Goal: Information Seeking & Learning: Check status

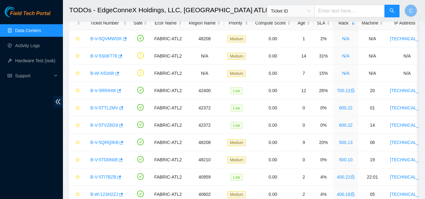
scroll to position [121, 0]
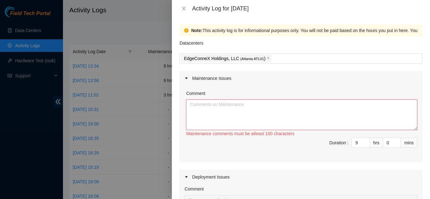
scroll to position [31, 0]
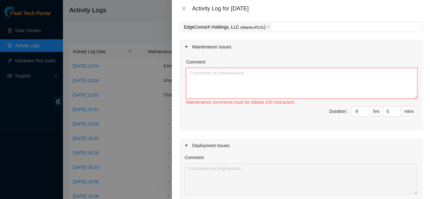
click at [211, 72] on textarea "Comment" at bounding box center [301, 83] width 231 height 31
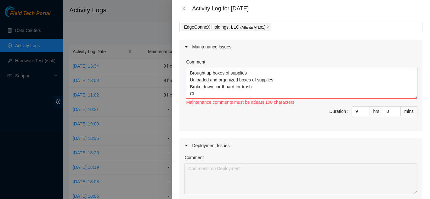
click at [206, 142] on div "Deployment Issues" at bounding box center [301, 146] width 243 height 14
click at [252, 94] on textarea "Brought up boxes of supplies Unloaded and organized boxes of supplies Broke dow…" at bounding box center [301, 83] width 231 height 31
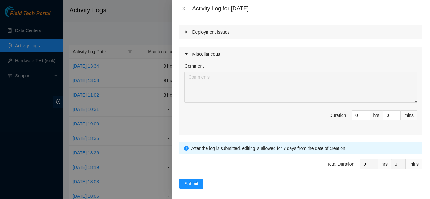
scroll to position [150, 0]
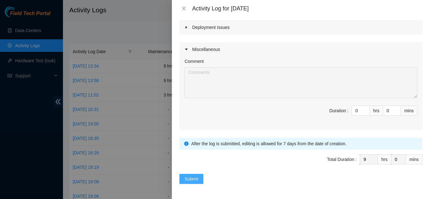
type textarea "Brought up boxes of supplies from shipping Unloaded and organized of supplies B…"
click at [194, 178] on span "Submit" at bounding box center [192, 179] width 14 height 7
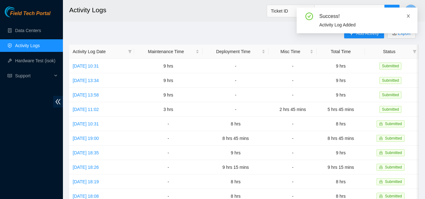
click at [409, 14] on icon "close" at bounding box center [409, 16] width 4 height 4
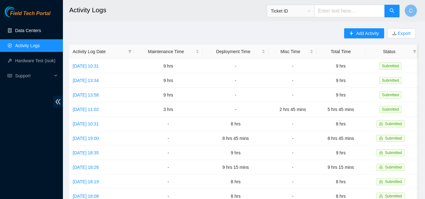
click at [28, 31] on link "Data Centers" at bounding box center [28, 30] width 26 height 5
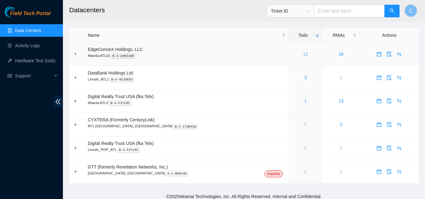
click at [303, 54] on link "12" at bounding box center [305, 54] width 5 height 5
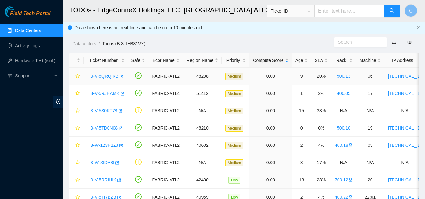
click at [98, 76] on link "B-V-5QRQIKB" at bounding box center [104, 76] width 28 height 5
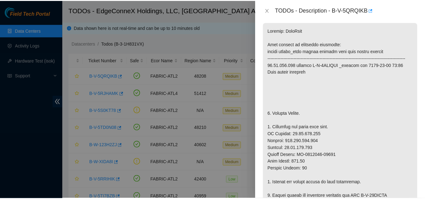
scroll to position [126, 0]
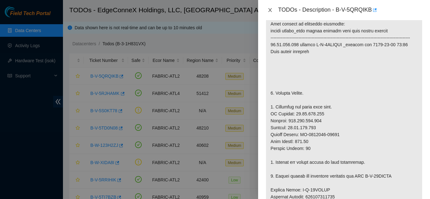
click at [269, 9] on icon "close" at bounding box center [269, 10] width 3 height 4
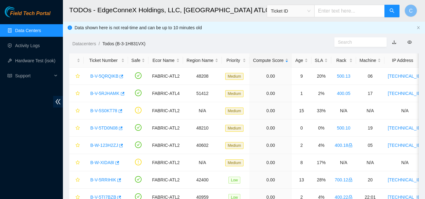
scroll to position [135, 0]
click at [28, 31] on link "Data Centers" at bounding box center [28, 30] width 26 height 5
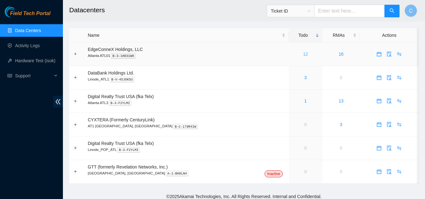
click at [303, 55] on link "12" at bounding box center [305, 54] width 5 height 5
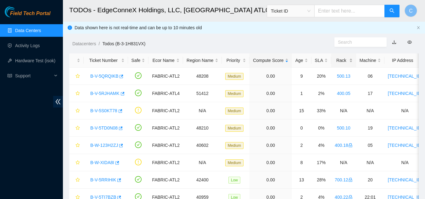
click at [346, 60] on div "Rack" at bounding box center [344, 60] width 18 height 7
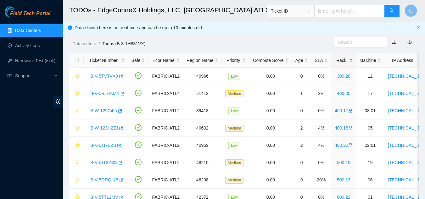
click at [346, 60] on div "Rack" at bounding box center [344, 60] width 18 height 7
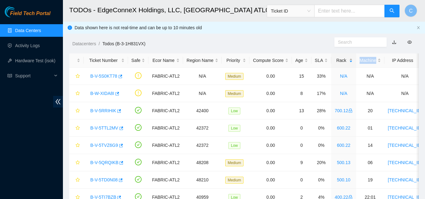
click at [346, 60] on div "Rack" at bounding box center [344, 60] width 18 height 7
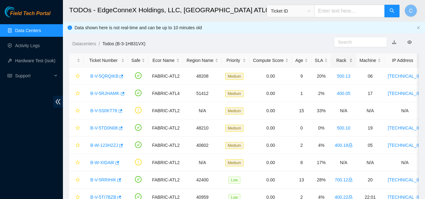
click at [346, 60] on div "Rack" at bounding box center [344, 60] width 18 height 7
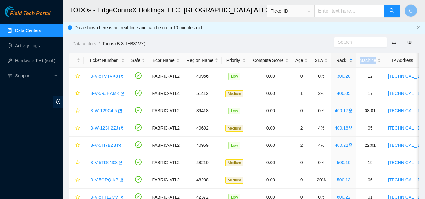
click at [346, 60] on div "Rack" at bounding box center [344, 60] width 18 height 7
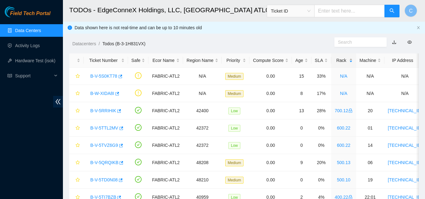
click at [348, 59] on div "Rack" at bounding box center [344, 60] width 18 height 7
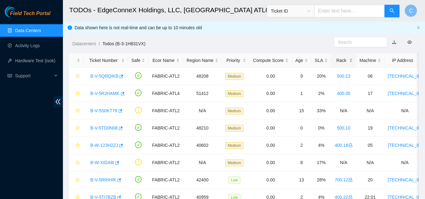
click at [348, 59] on div "Rack" at bounding box center [344, 60] width 18 height 7
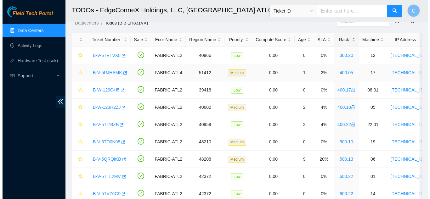
scroll to position [31, 0]
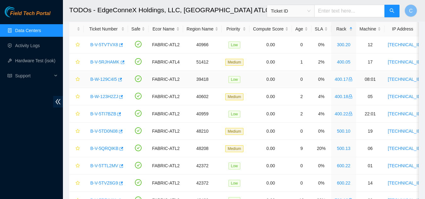
click at [95, 79] on link "B-W-129C4I5" at bounding box center [103, 79] width 27 height 5
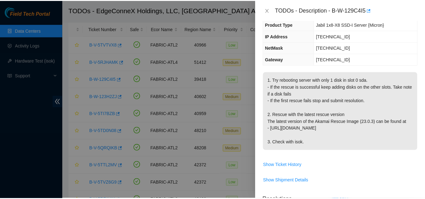
scroll to position [63, 0]
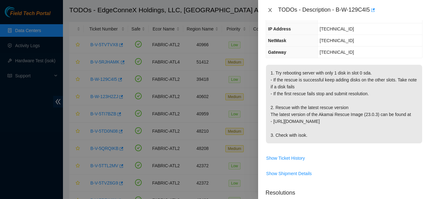
click at [270, 9] on icon "close" at bounding box center [269, 10] width 3 height 4
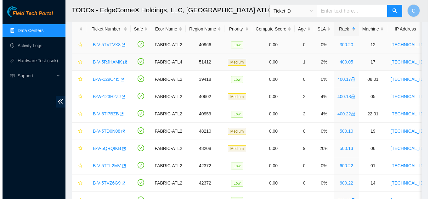
scroll to position [84, 0]
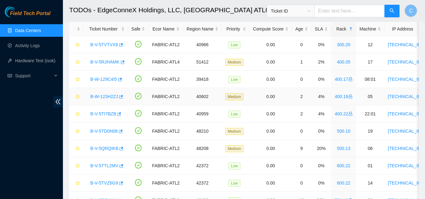
click at [106, 98] on link "B-W-123H2ZJ" at bounding box center [104, 96] width 28 height 5
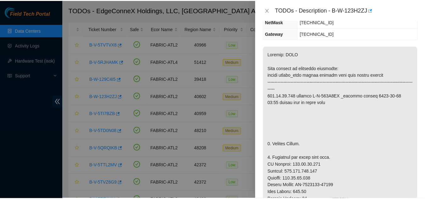
scroll to position [77, 0]
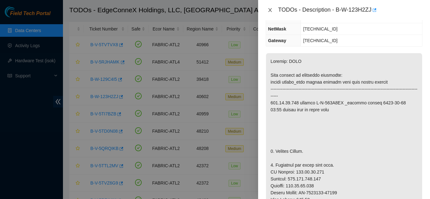
click at [269, 10] on icon "close" at bounding box center [270, 10] width 5 height 5
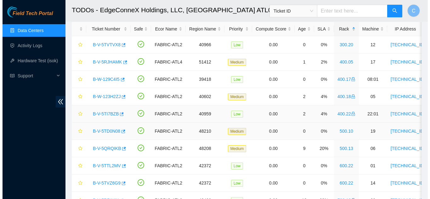
scroll to position [84, 0]
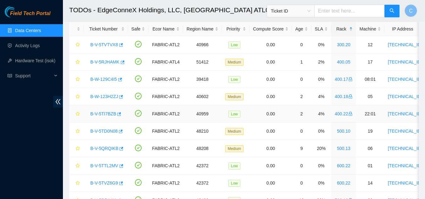
click at [103, 111] on link "B-V-5TI7BZB" at bounding box center [103, 113] width 26 height 5
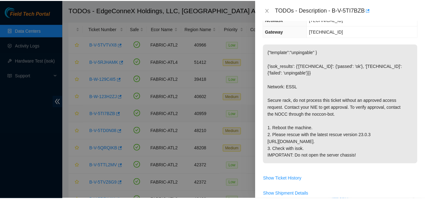
scroll to position [63, 0]
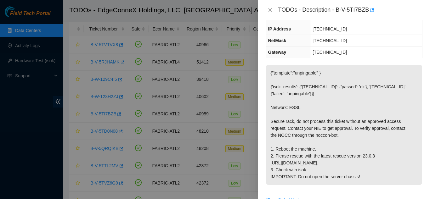
click at [268, 13] on div "TODOs - Description - B-V-5TI7BZB" at bounding box center [344, 10] width 157 height 10
click at [269, 10] on icon "close" at bounding box center [270, 10] width 5 height 5
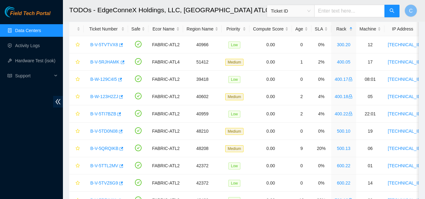
scroll to position [84, 0]
click at [34, 46] on link "Activity Logs" at bounding box center [27, 45] width 25 height 5
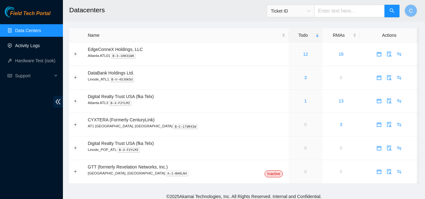
click at [25, 47] on link "Activity Logs" at bounding box center [27, 45] width 25 height 5
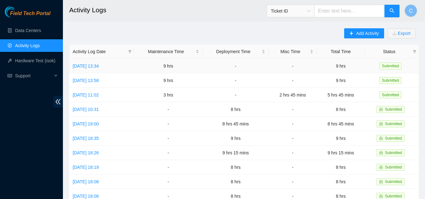
click at [92, 69] on td "Tue, 12 Aug 2025 13:34" at bounding box center [101, 66] width 65 height 14
click at [90, 66] on link "Tue, 12 Aug 2025 13:34" at bounding box center [86, 66] width 26 height 5
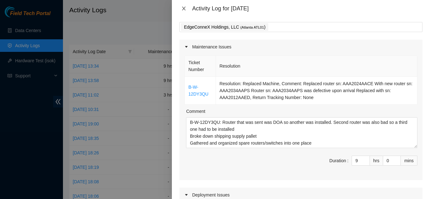
click at [181, 10] on button "Close" at bounding box center [184, 9] width 9 height 6
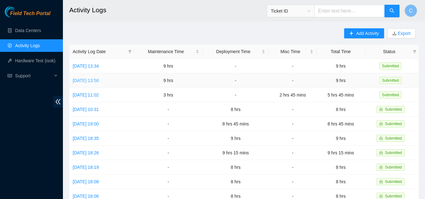
click at [99, 83] on link "Mon, 11 Aug 2025 13:58" at bounding box center [86, 80] width 26 height 5
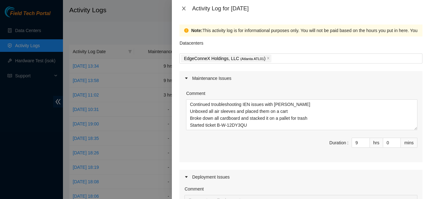
click at [185, 9] on icon "close" at bounding box center [183, 8] width 5 height 5
